Goal: Task Accomplishment & Management: Use online tool/utility

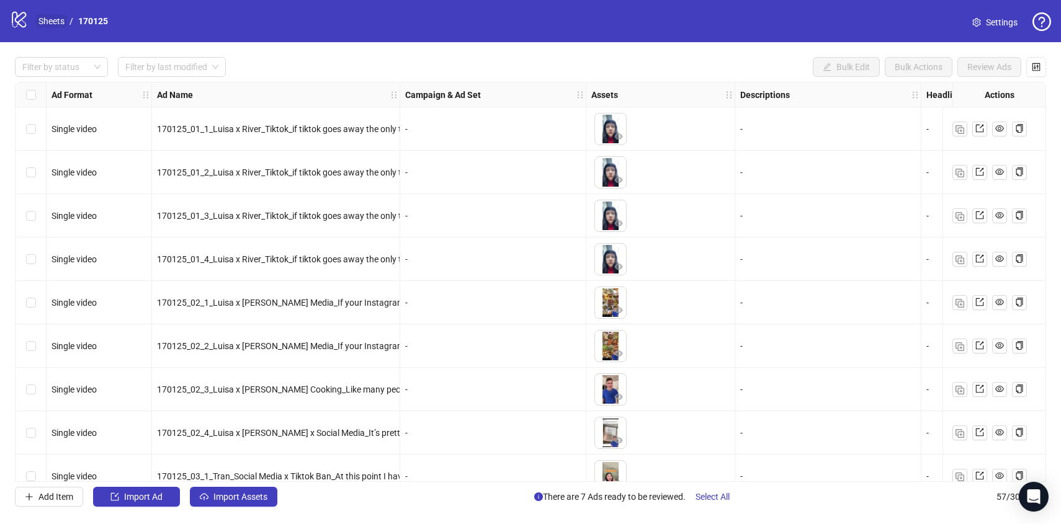
click at [52, 20] on link "Sheets" at bounding box center [51, 21] width 31 height 14
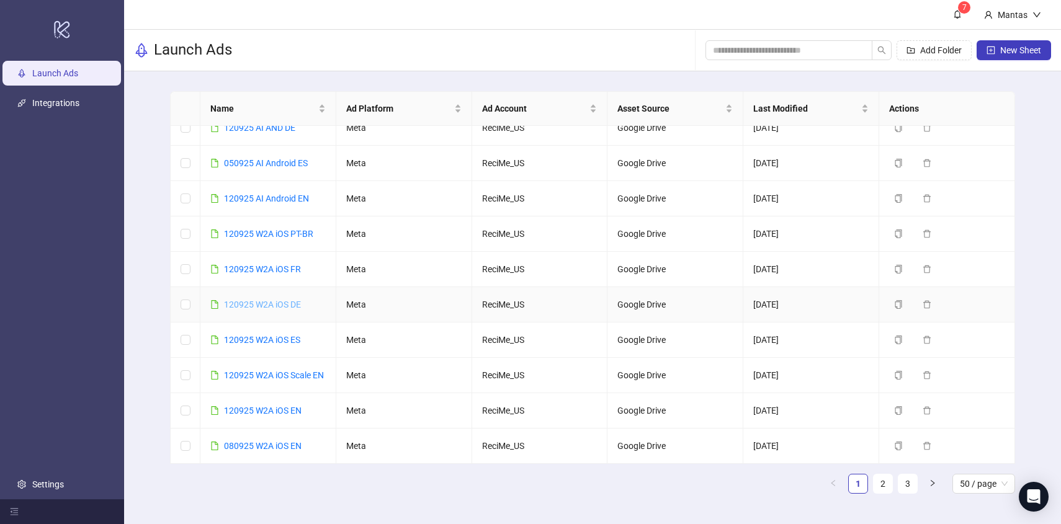
scroll to position [118, 0]
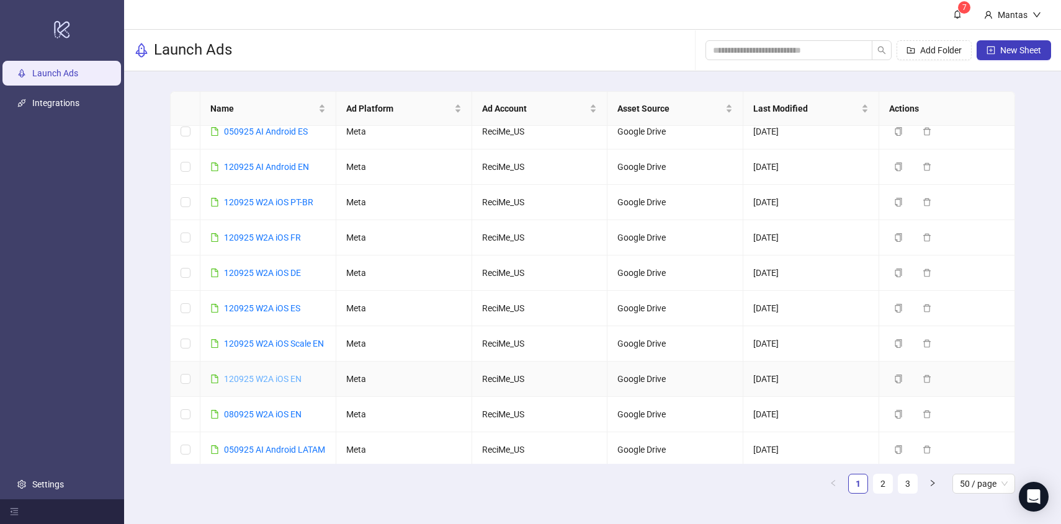
click at [267, 384] on link "120925 W2A iOS EN" at bounding box center [263, 379] width 78 height 10
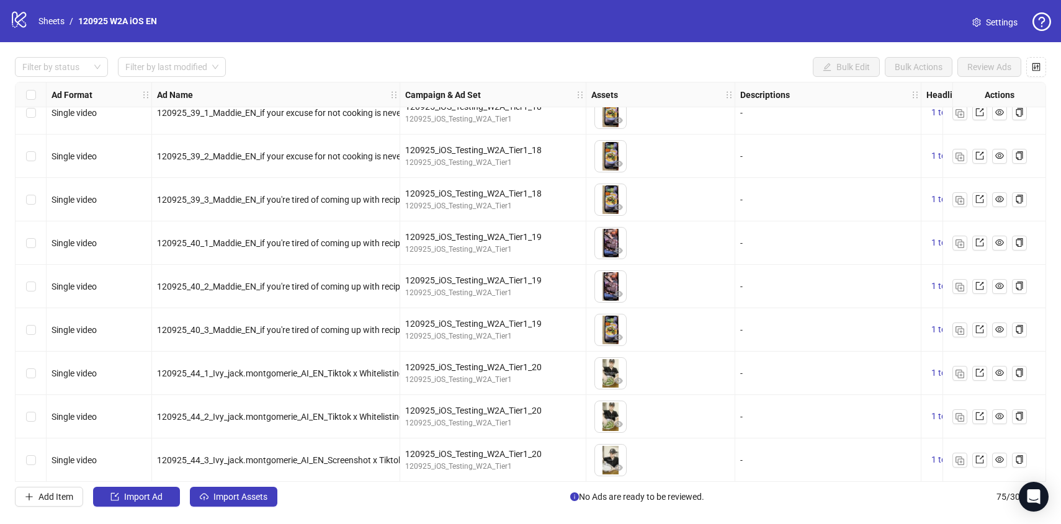
scroll to position [2889, 0]
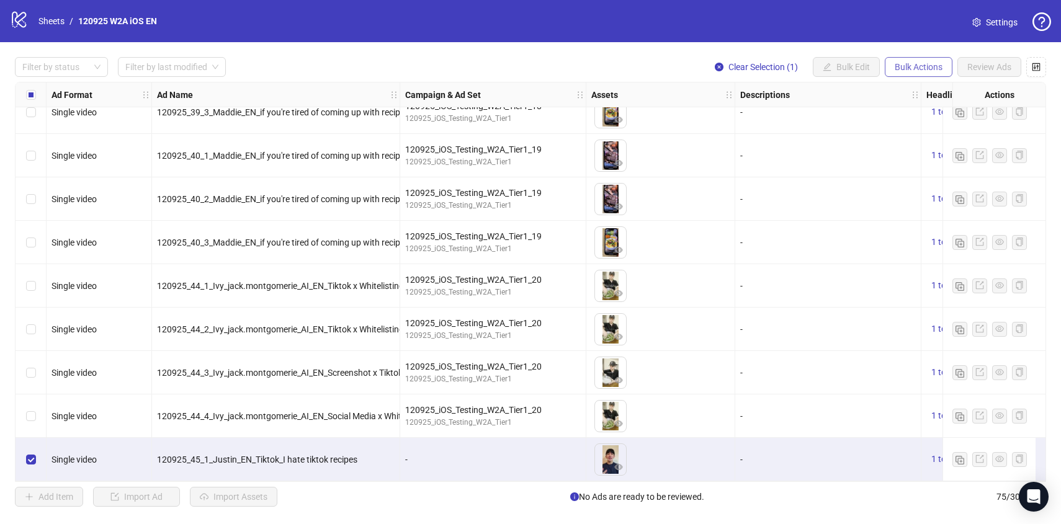
click at [898, 63] on span "Bulk Actions" at bounding box center [919, 67] width 48 height 10
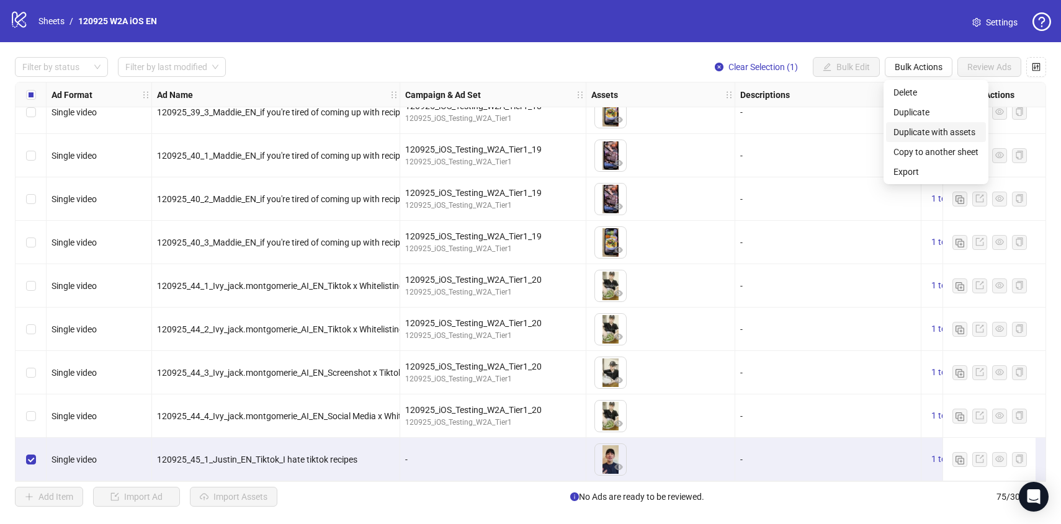
click at [923, 134] on span "Duplicate with assets" at bounding box center [936, 132] width 85 height 14
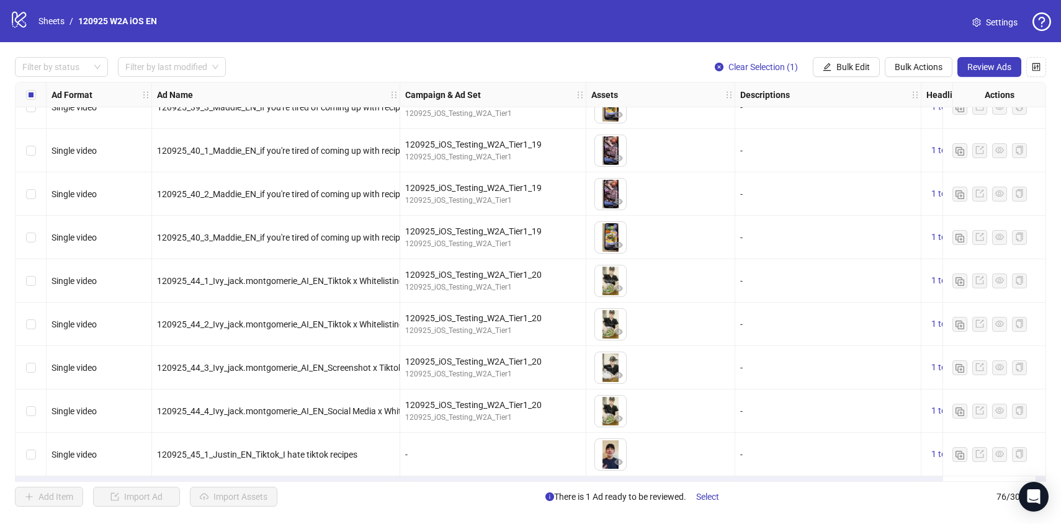
scroll to position [2932, 0]
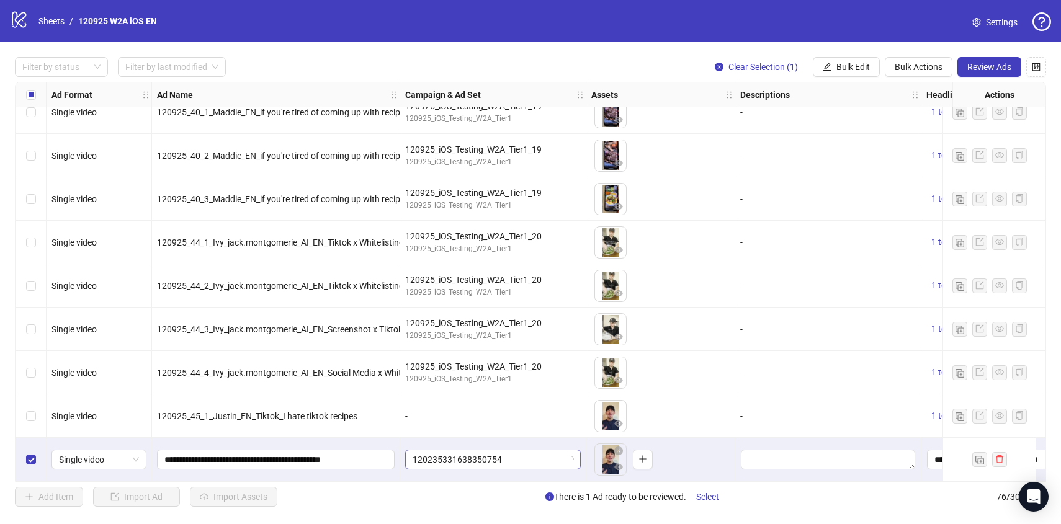
click at [541, 451] on span "120235331638350754" at bounding box center [493, 460] width 161 height 19
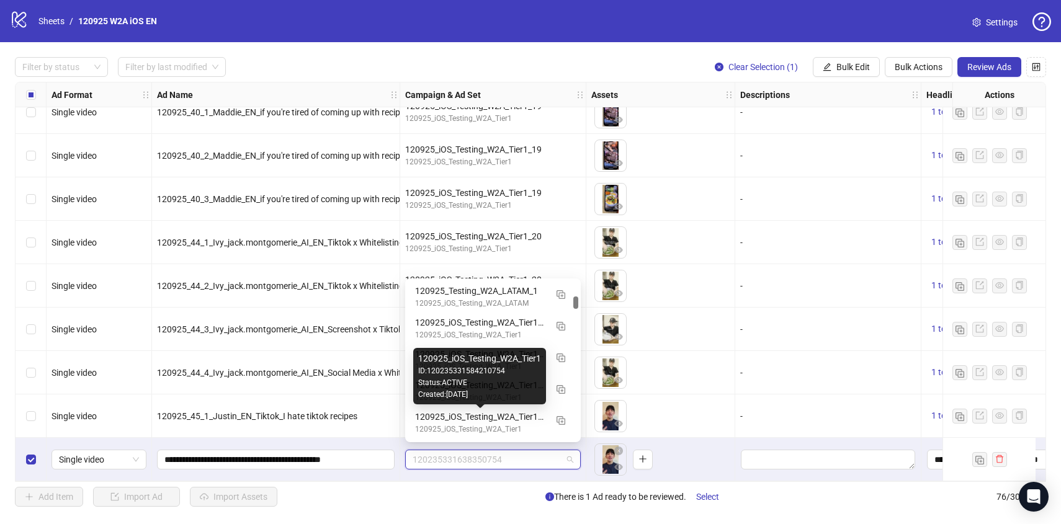
scroll to position [1592, 0]
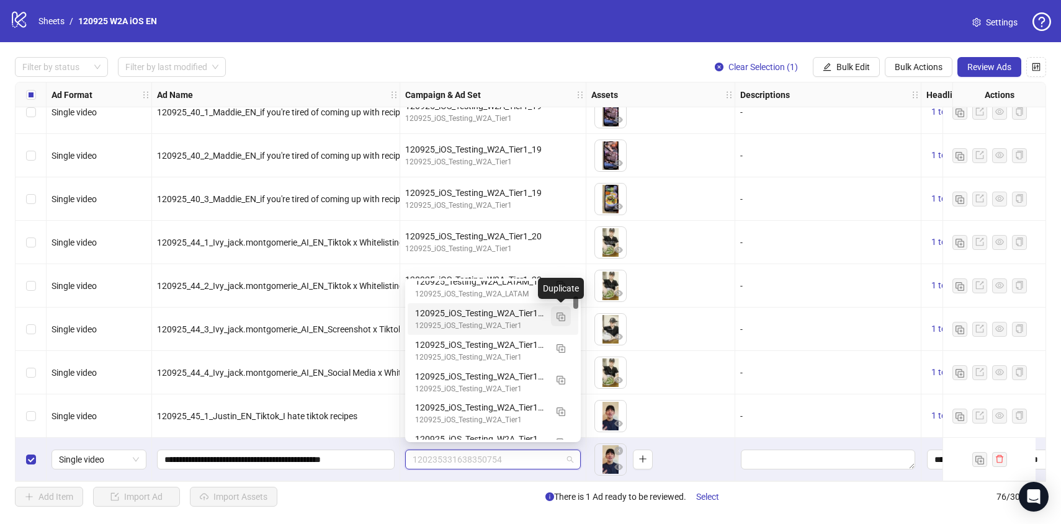
click at [560, 315] on img "button" at bounding box center [561, 317] width 9 height 9
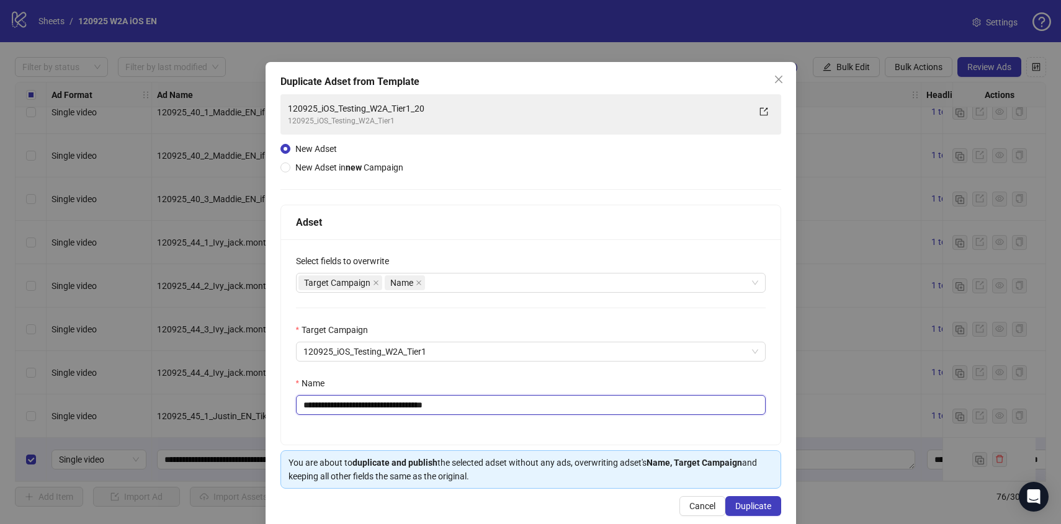
click at [443, 407] on input "**********" at bounding box center [531, 405] width 470 height 20
click at [480, 400] on input "**********" at bounding box center [531, 405] width 470 height 20
type input "**********"
click at [755, 506] on span "Duplicate" at bounding box center [753, 506] width 36 height 10
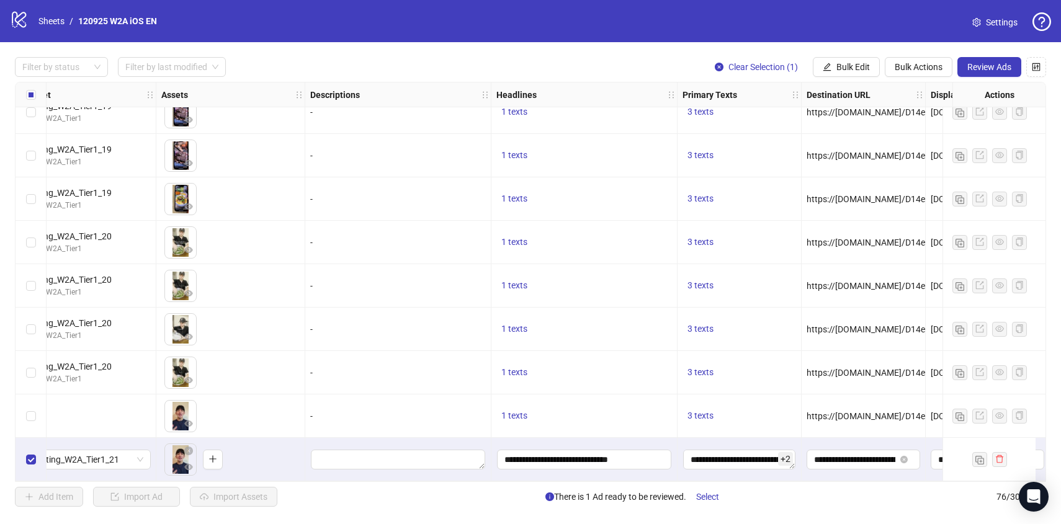
scroll to position [2932, 0]
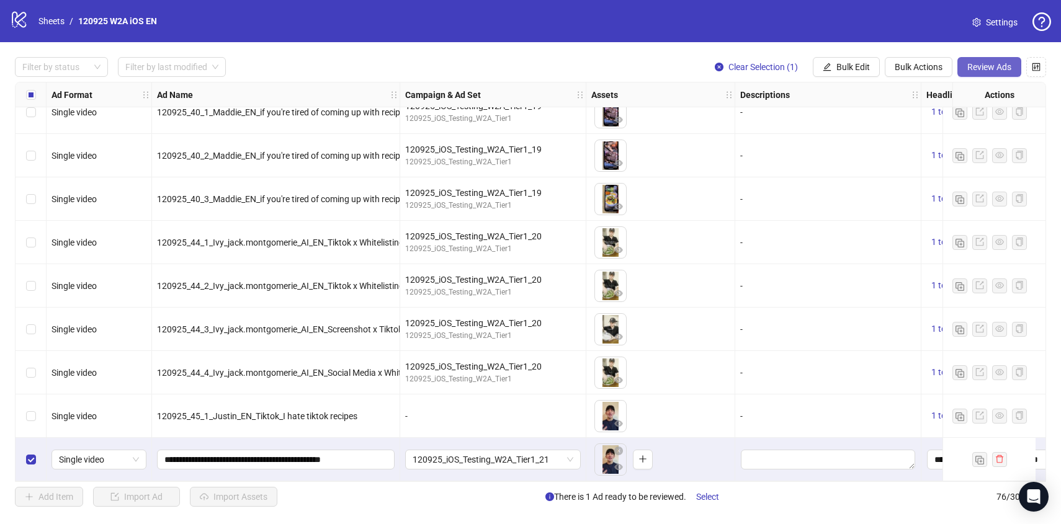
click at [977, 63] on span "Review Ads" at bounding box center [990, 67] width 44 height 10
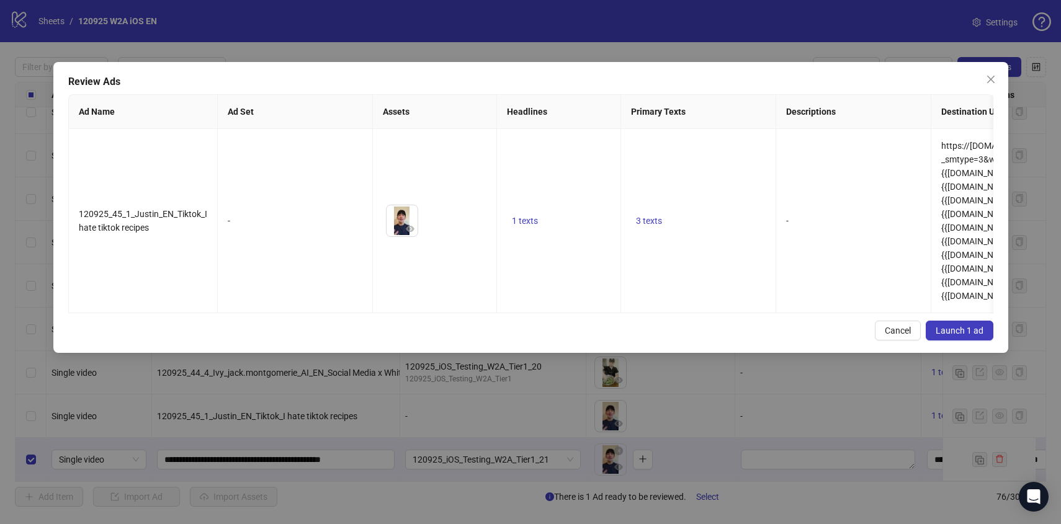
click at [964, 326] on span "Launch 1 ad" at bounding box center [960, 331] width 48 height 10
